Goal: Task Accomplishment & Management: Use online tool/utility

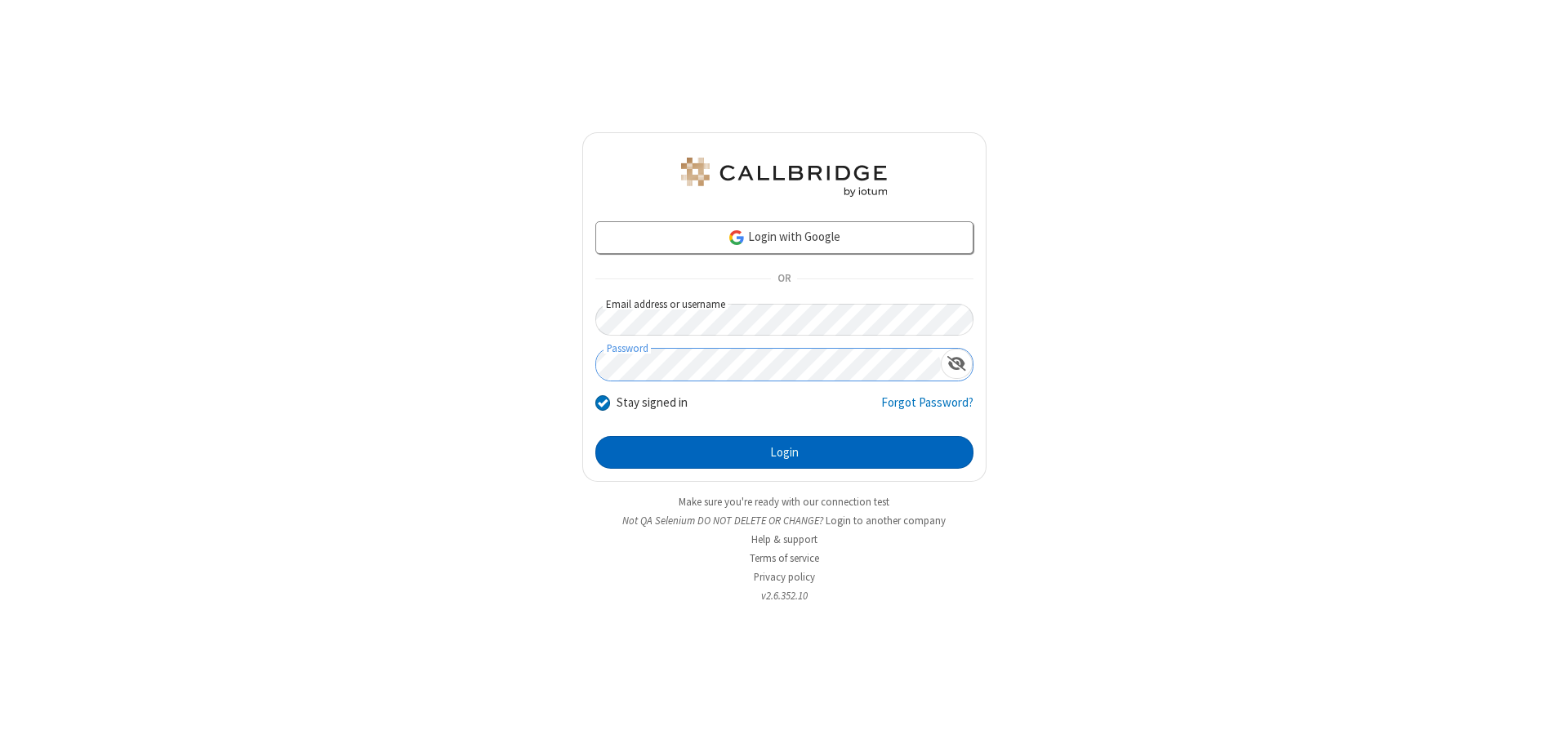
click at [784, 452] on button "Login" at bounding box center [784, 452] width 378 height 33
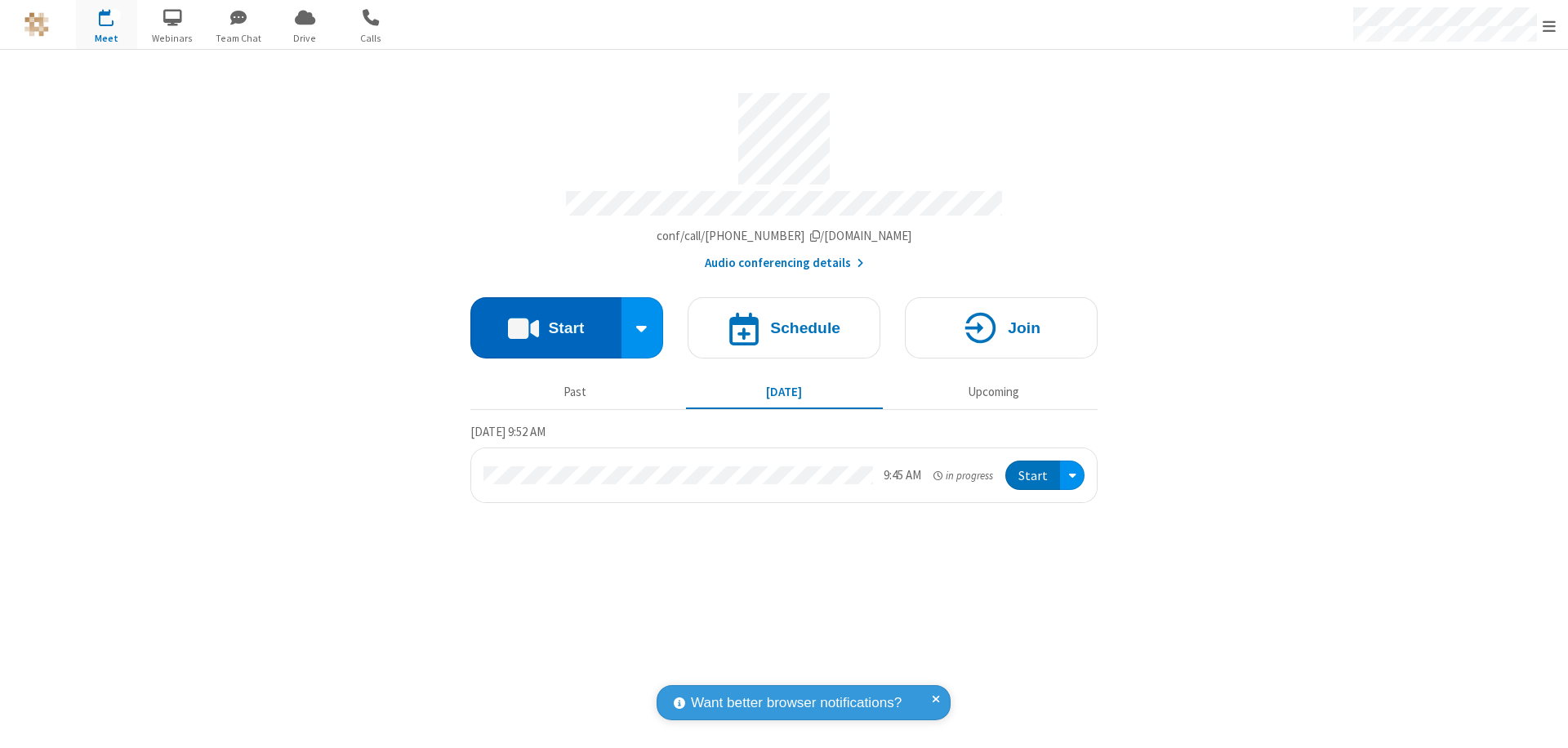
click at [546, 320] on button "Start" at bounding box center [546, 328] width 151 height 62
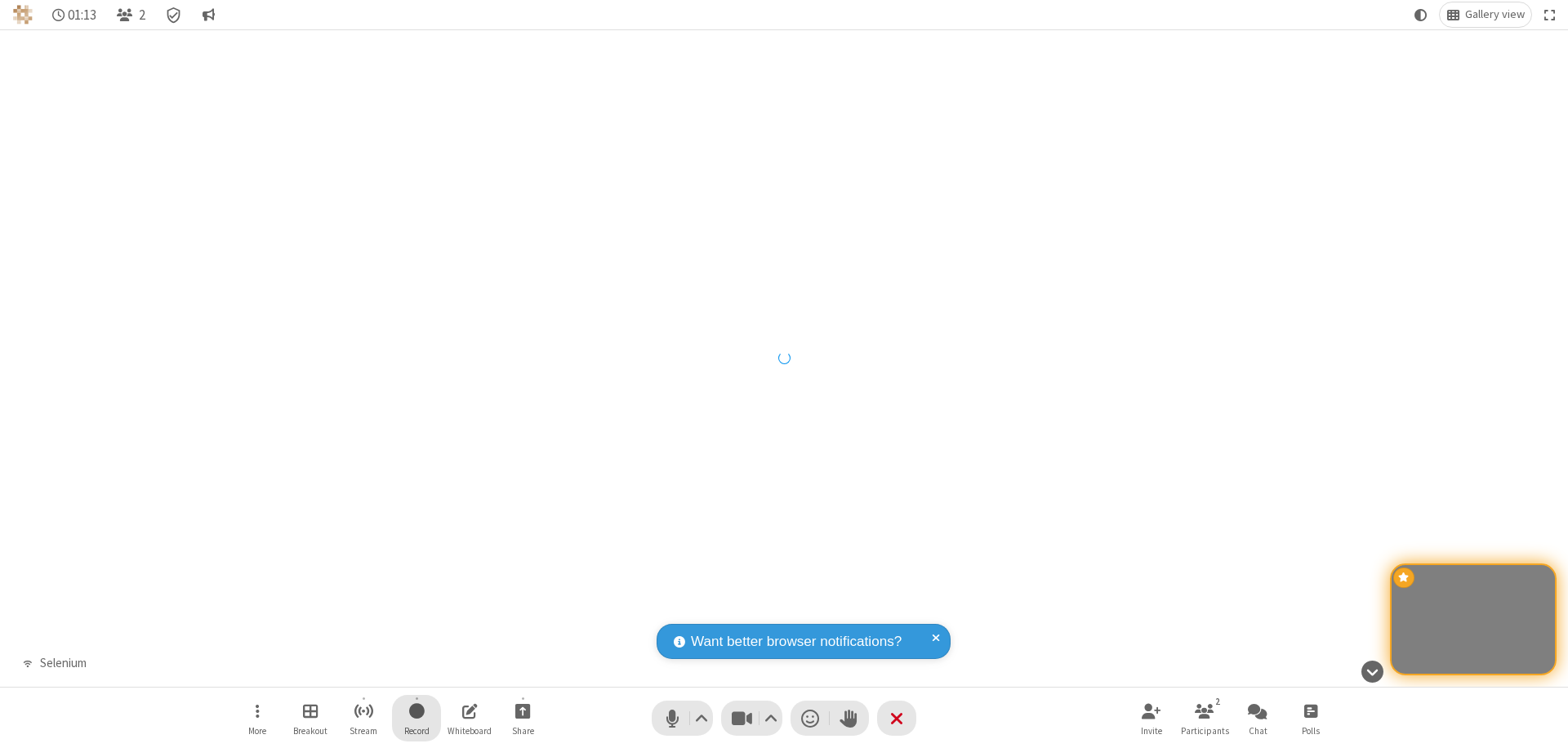
click at [416, 718] on span "Start recording" at bounding box center [416, 711] width 16 height 21
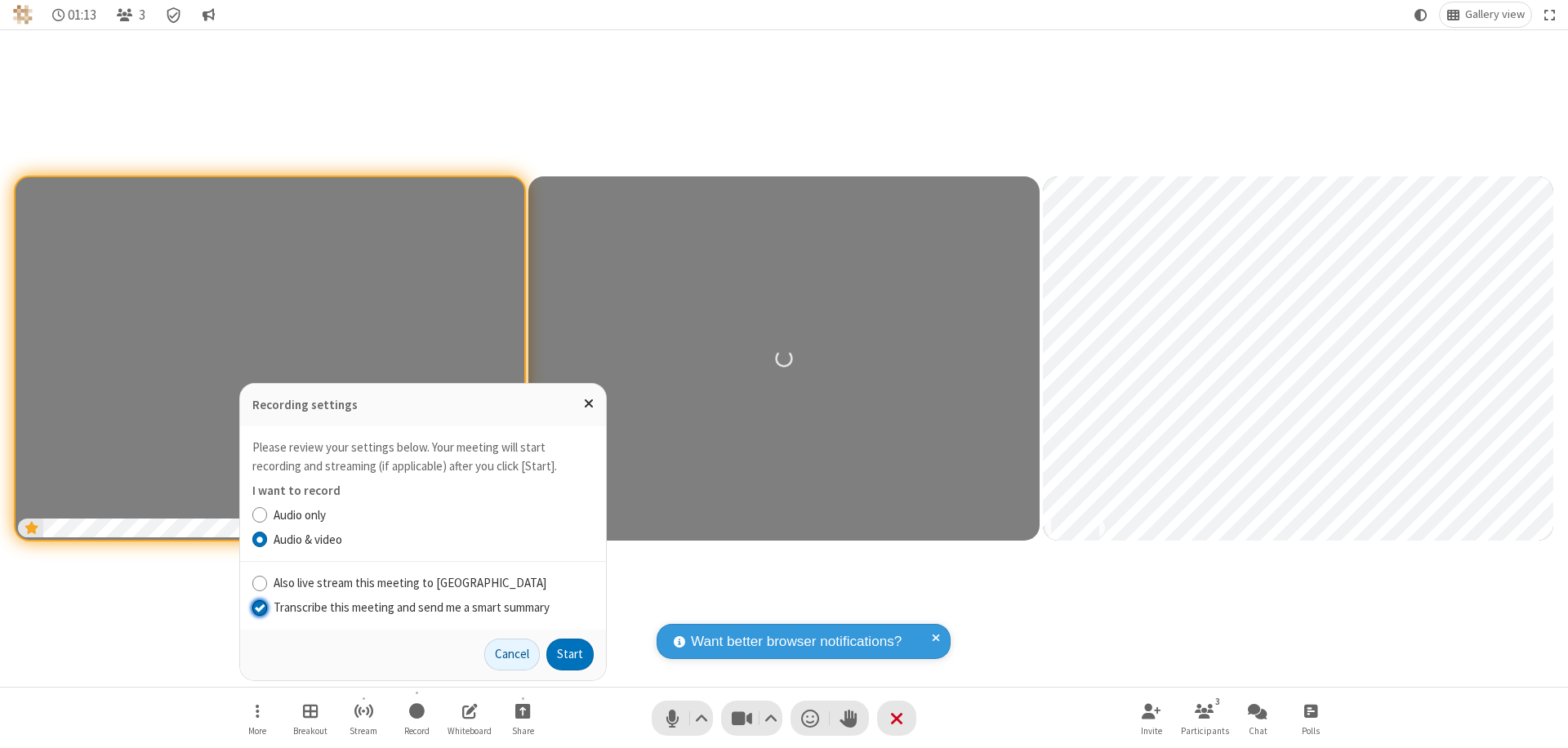
click at [259, 607] on input "Transcribe this meeting and send me a smart summary" at bounding box center [259, 607] width 16 height 17
click at [433, 515] on label "Audio only" at bounding box center [433, 516] width 320 height 19
click at [268, 515] on input "Audio only" at bounding box center [259, 515] width 16 height 17
click at [259, 582] on input "Also live stream this meeting to [GEOGRAPHIC_DATA]" at bounding box center [259, 582] width 16 height 17
click at [570, 654] on button "Start" at bounding box center [571, 655] width 48 height 33
